Goal: Task Accomplishment & Management: Manage account settings

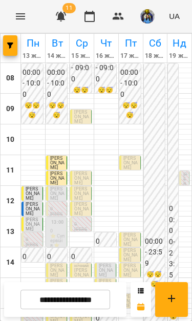
click at [55, 196] on span "[PERSON_NAME]" at bounding box center [57, 193] width 14 height 14
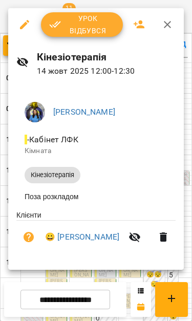
click at [77, 32] on span "Урок відбувся" at bounding box center [82, 24] width 66 height 25
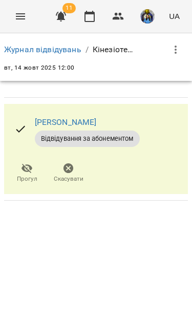
click at [13, 14] on button "Menu" at bounding box center [20, 16] width 25 height 25
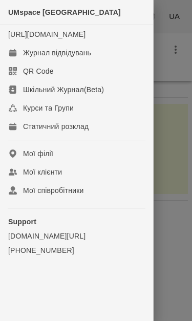
click at [42, 57] on link "Журнал відвідувань" at bounding box center [76, 53] width 153 height 18
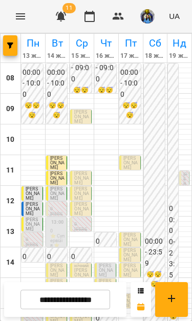
scroll to position [187, 0]
